Goal: Task Accomplishment & Management: Use online tool/utility

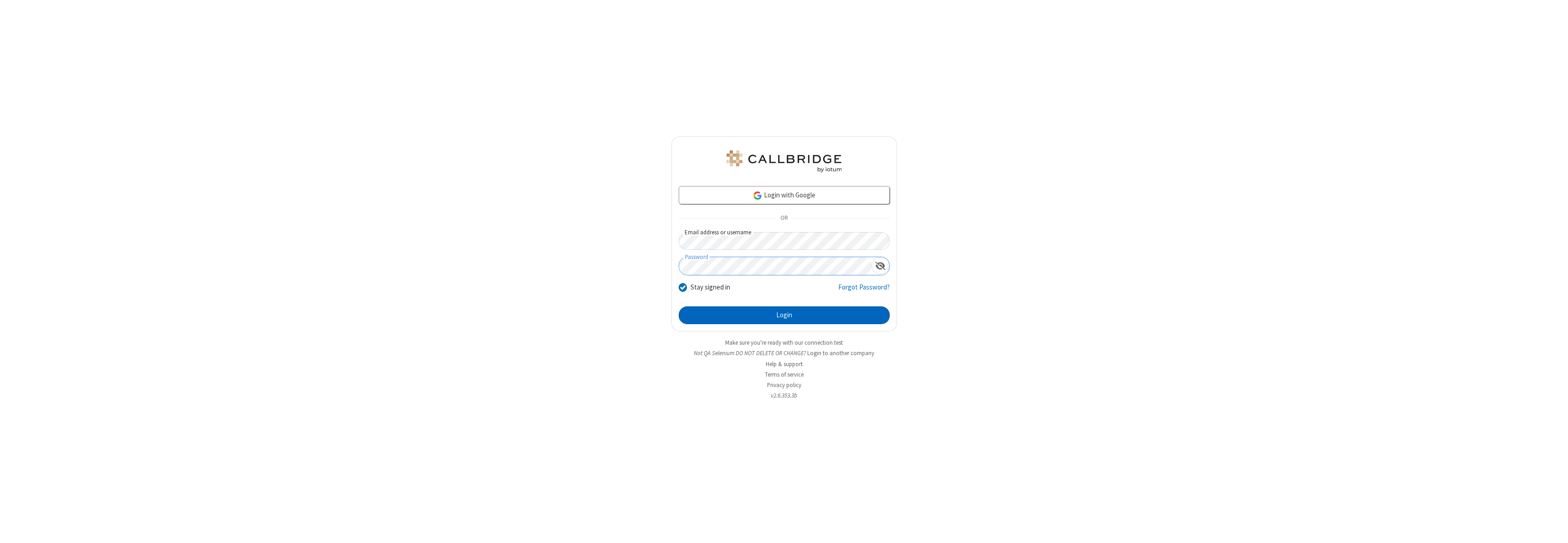
click at [784, 315] on button "Login" at bounding box center [784, 315] width 211 height 18
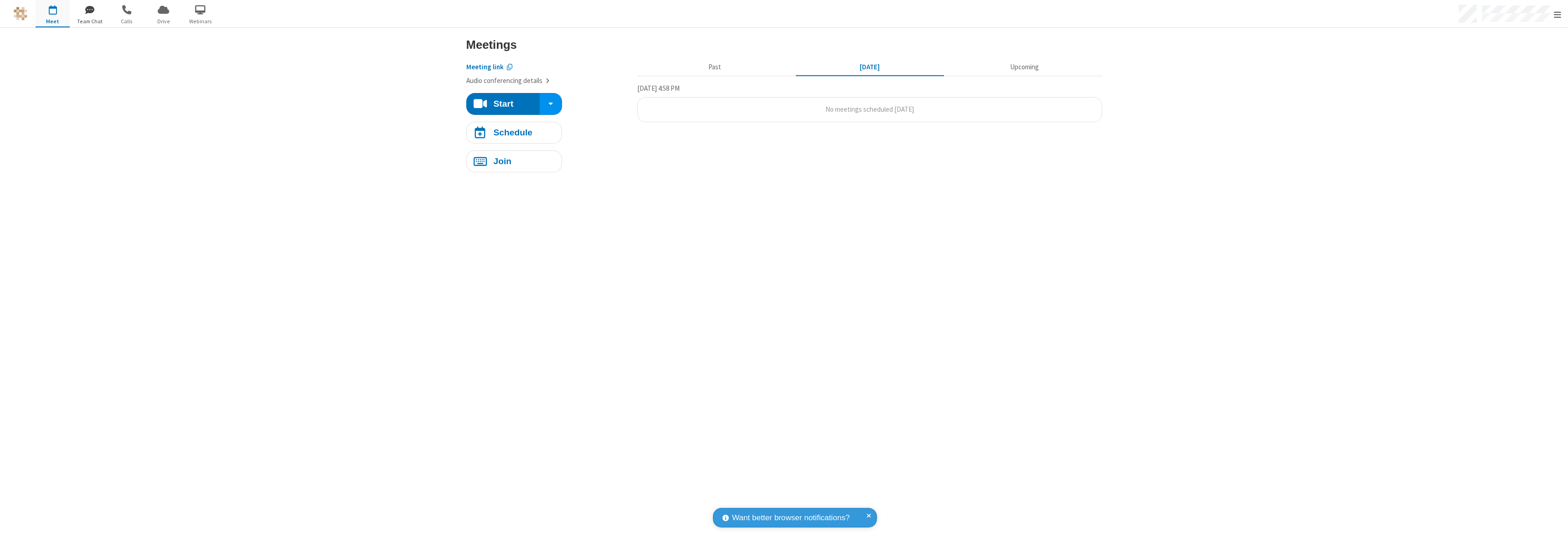
click at [89, 9] on span "button" at bounding box center [89, 9] width 34 height 15
